Goal: Navigation & Orientation: Find specific page/section

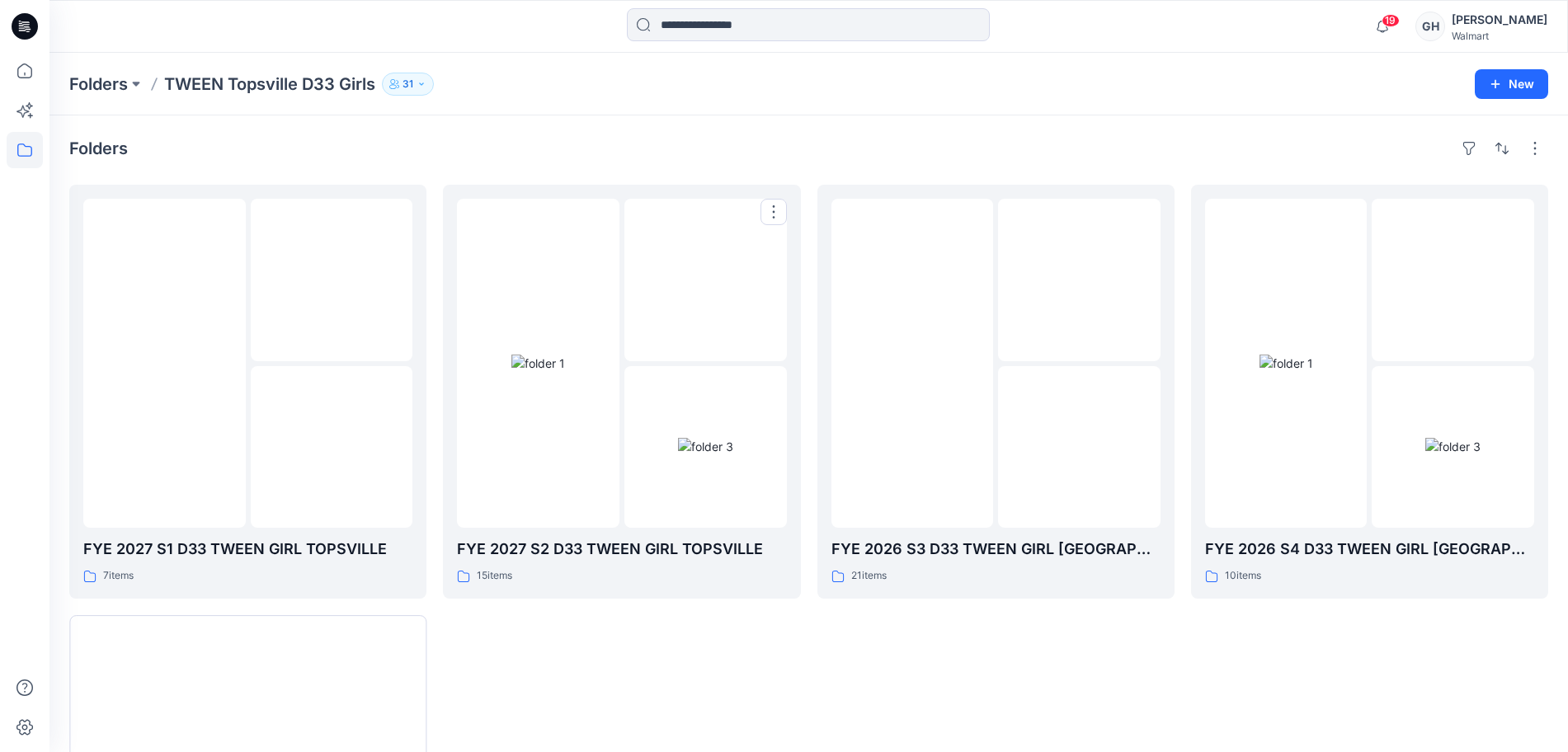
scroll to position [195, 0]
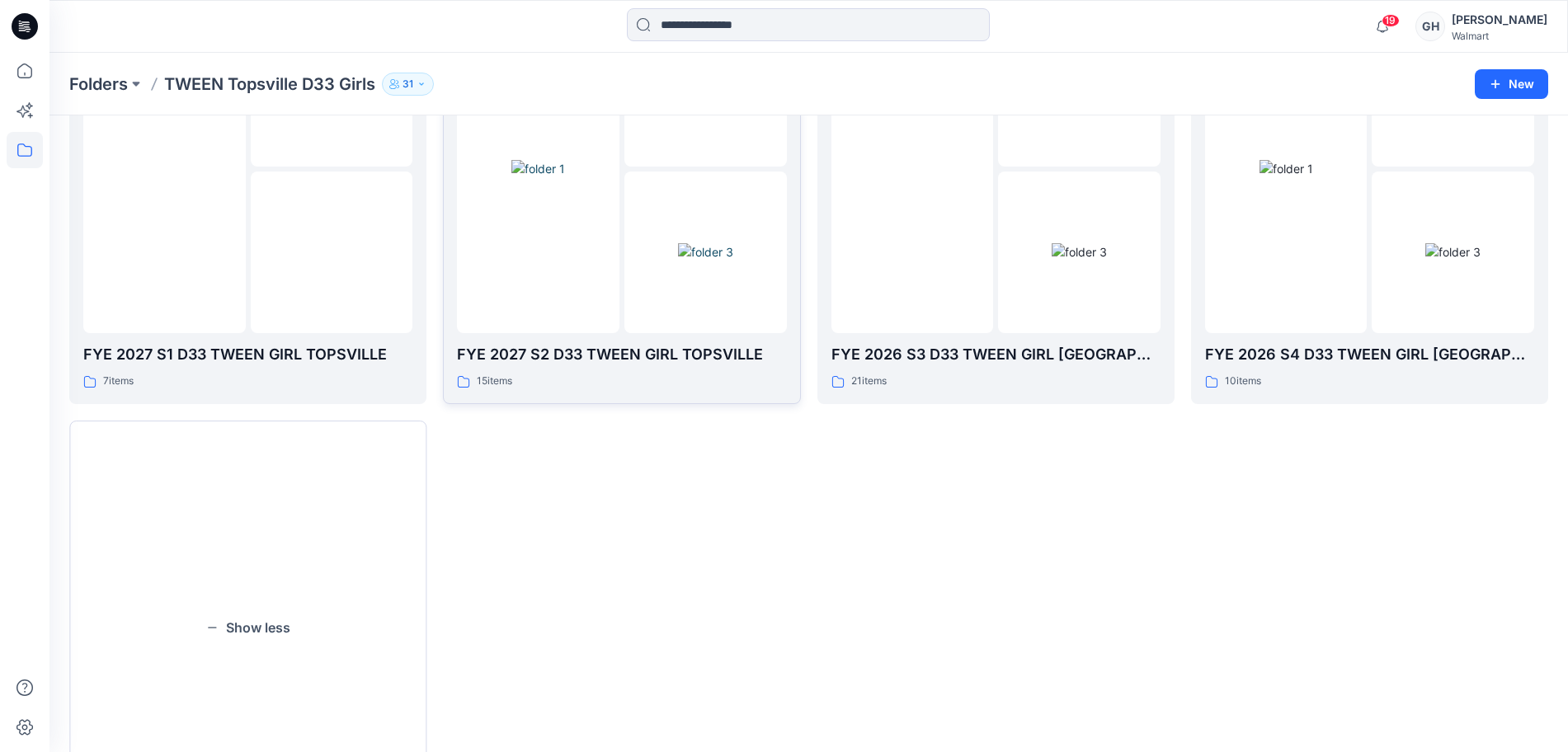
click at [678, 257] on img at bounding box center [705, 252] width 55 height 18
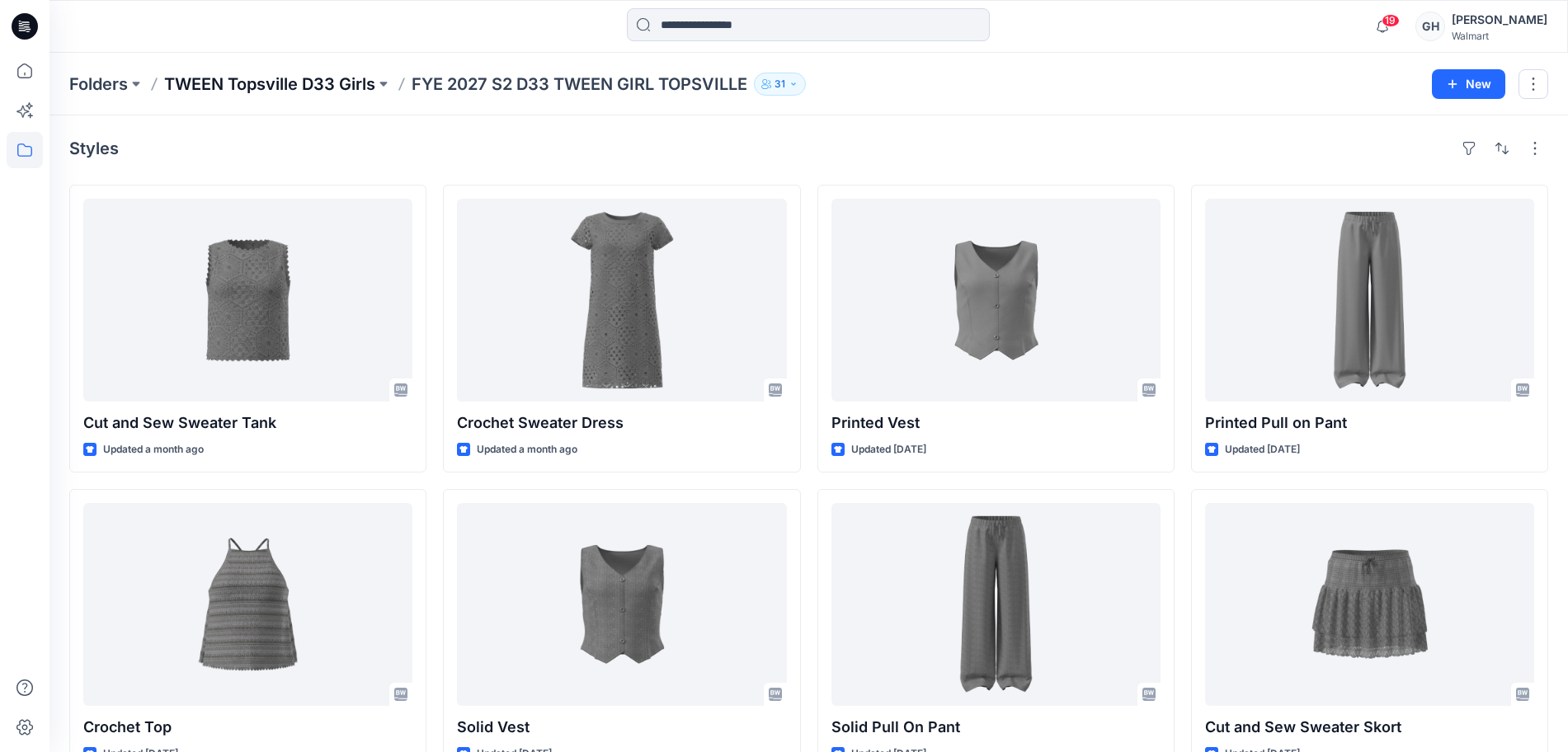
click at [256, 92] on p "TWEEN Topsville D33 Girls" at bounding box center [269, 84] width 211 height 24
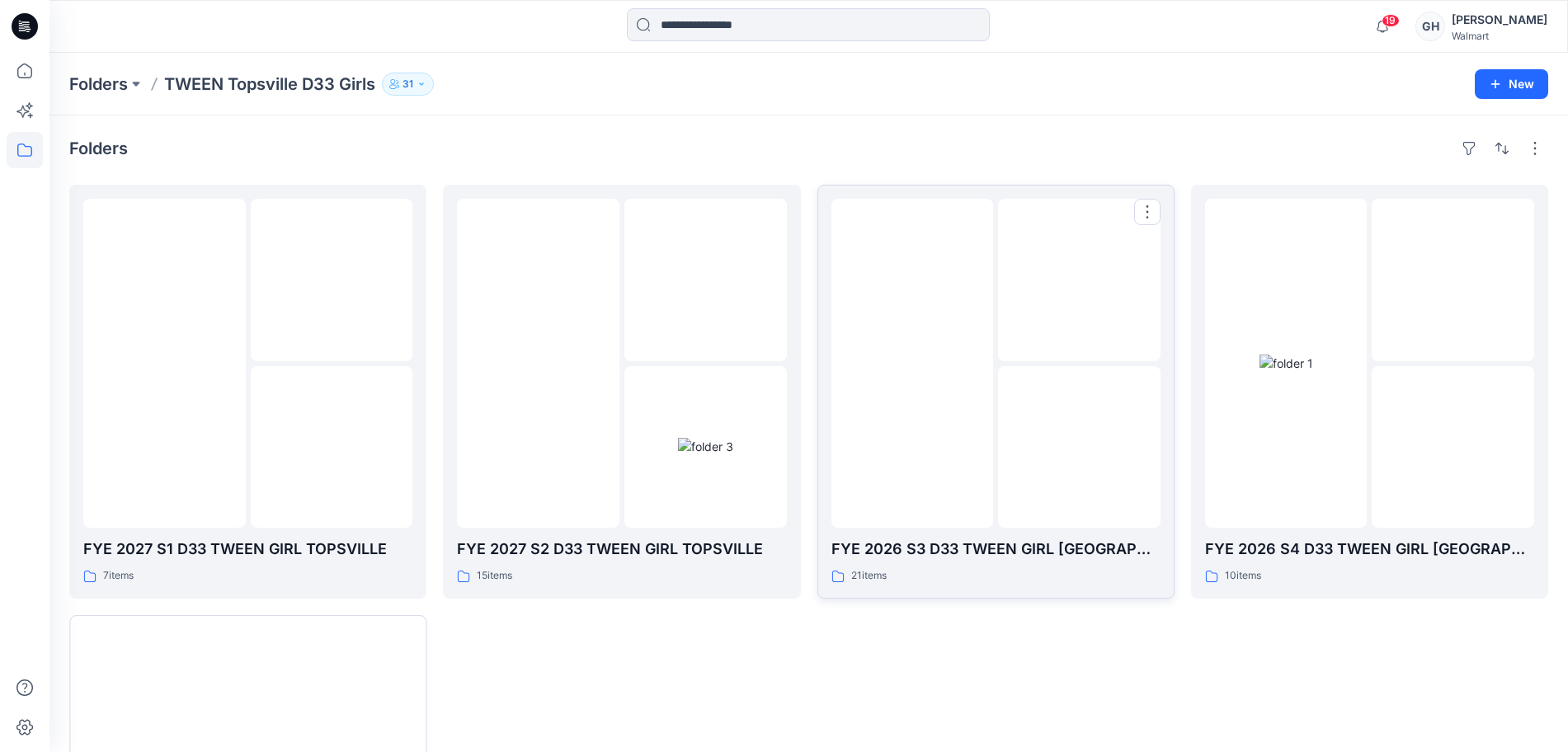
click at [912, 364] on img at bounding box center [912, 364] width 0 height 0
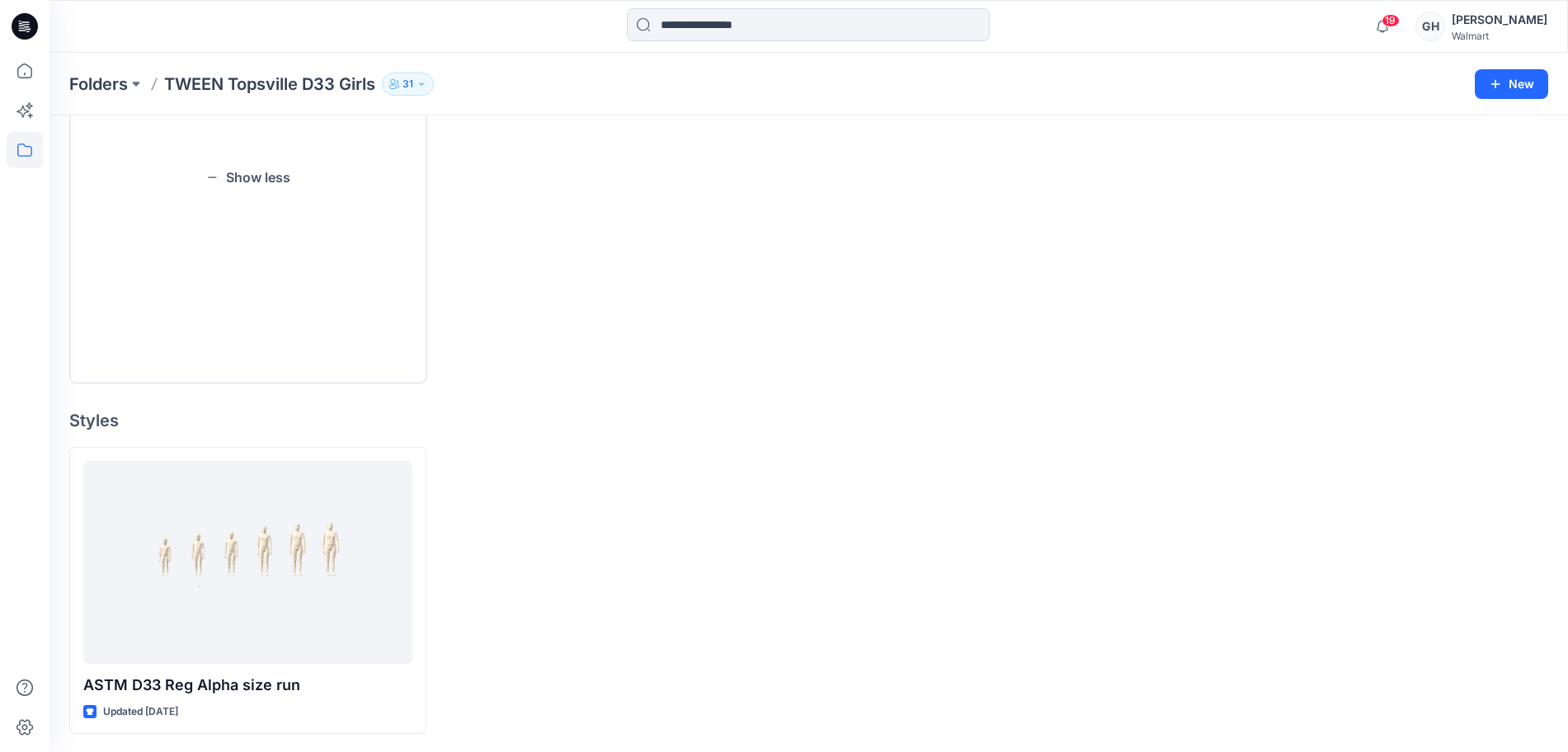
scroll to position [646, 0]
